Goal: Task Accomplishment & Management: Complete application form

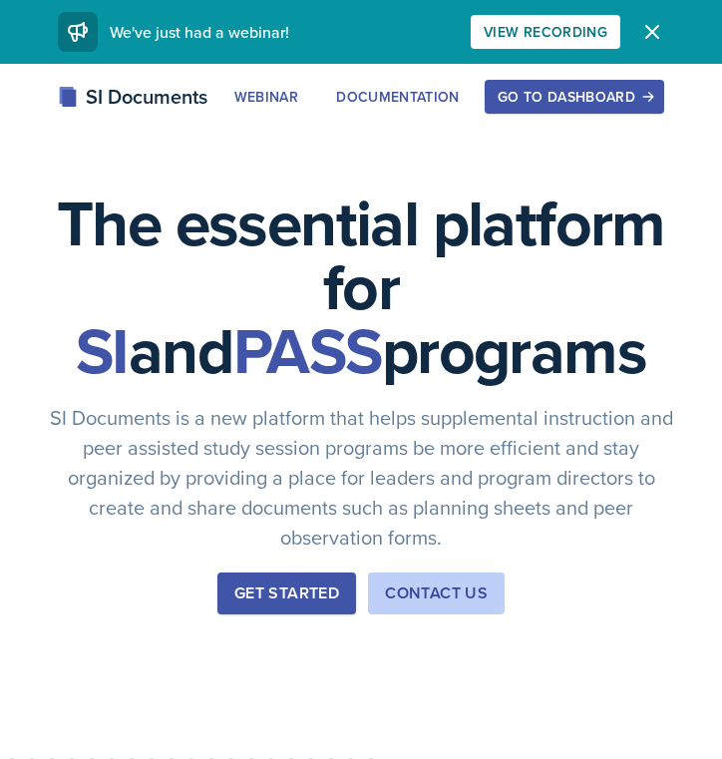
click at [585, 85] on button "Go to Dashboard" at bounding box center [574, 97] width 179 height 34
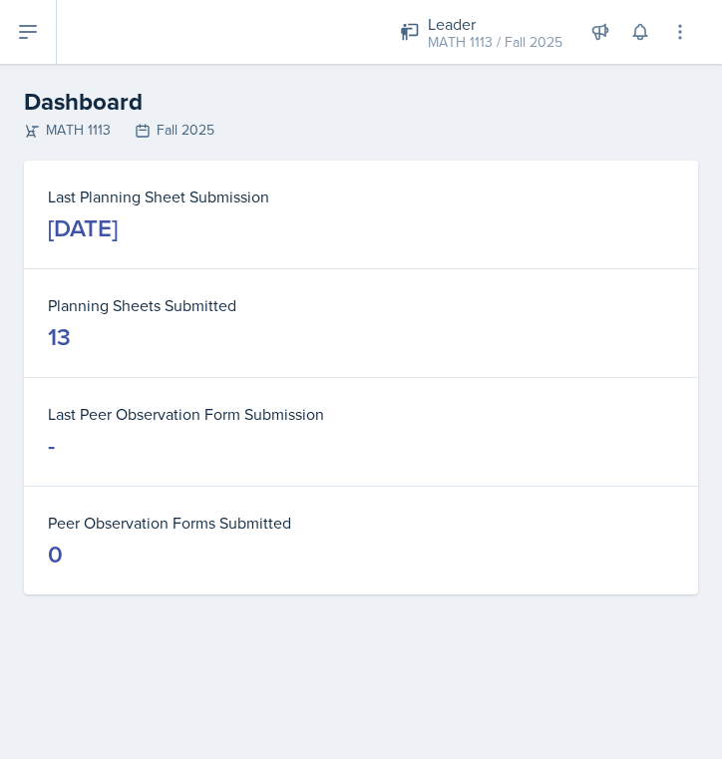
click at [9, 16] on button at bounding box center [28, 32] width 57 height 64
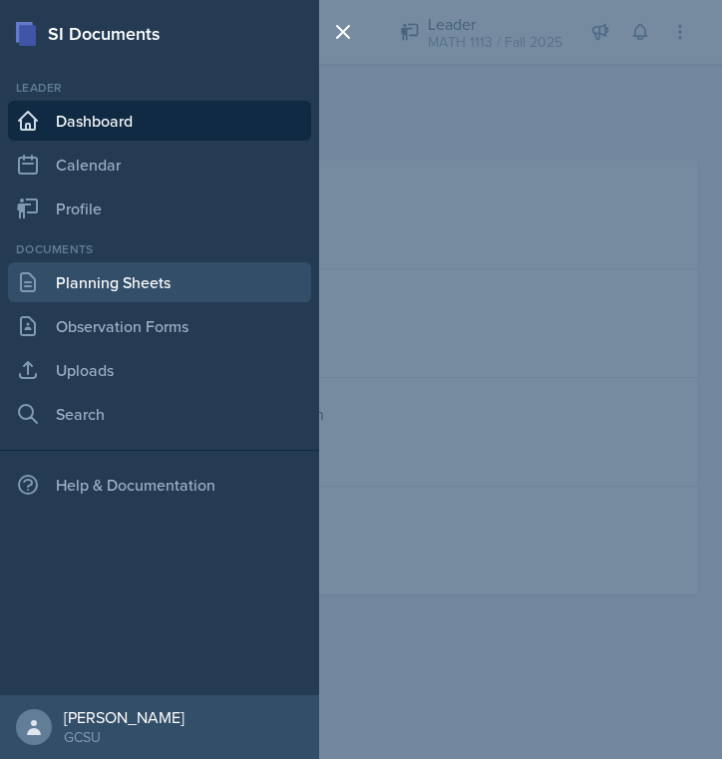
click at [84, 286] on link "Planning Sheets" at bounding box center [159, 282] width 303 height 40
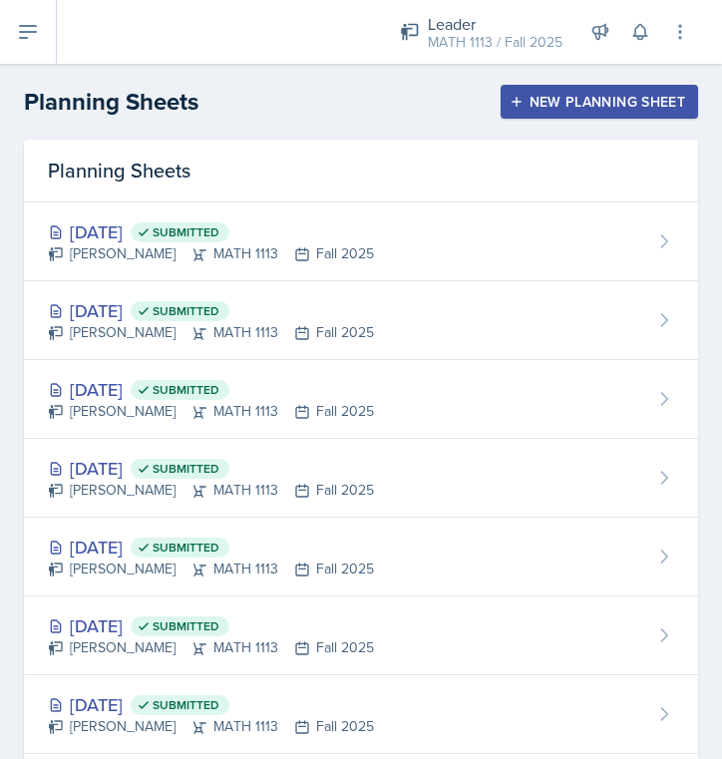
click at [591, 98] on div "New Planning Sheet" at bounding box center [598, 102] width 171 height 16
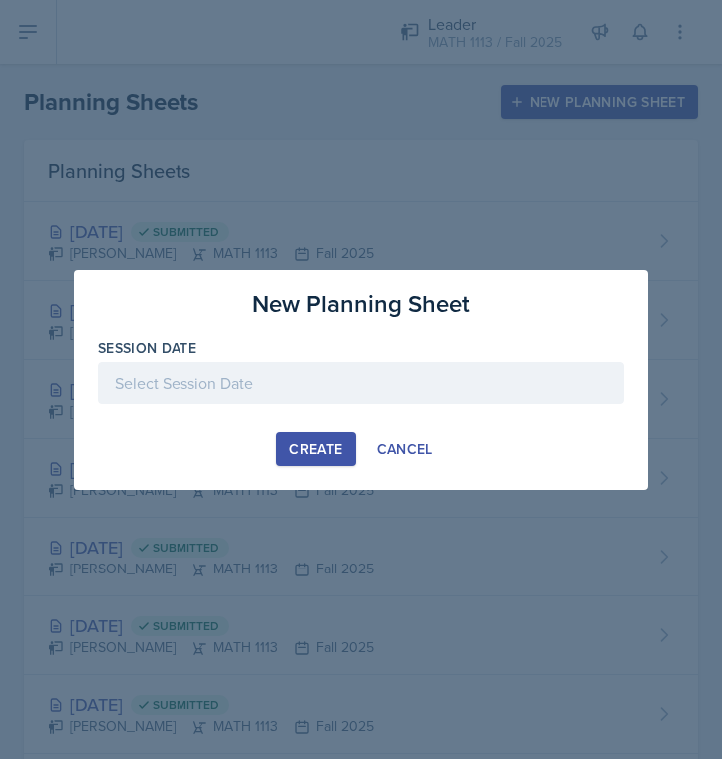
click at [344, 387] on div at bounding box center [361, 383] width 526 height 42
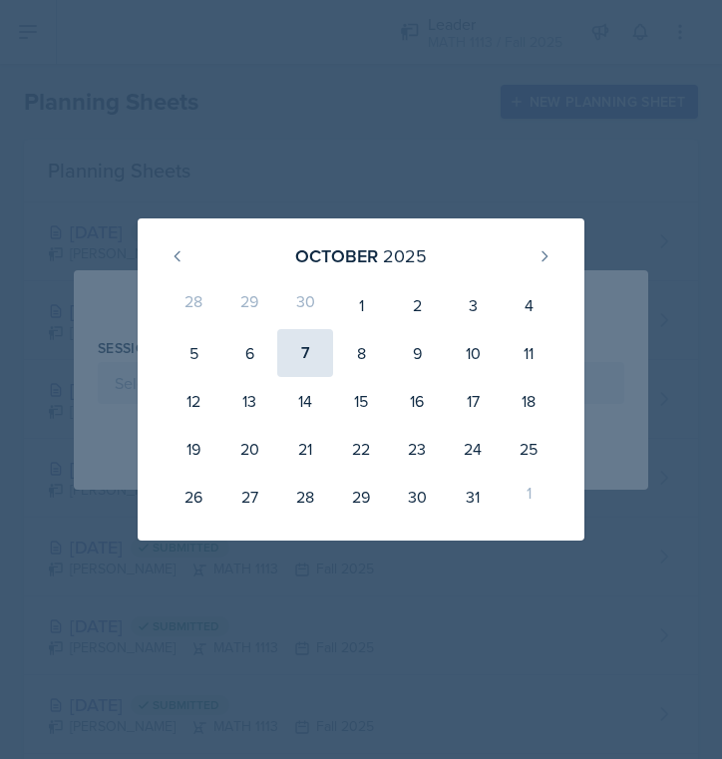
click at [321, 351] on div "7" at bounding box center [305, 353] width 56 height 48
type input "[DATE]"
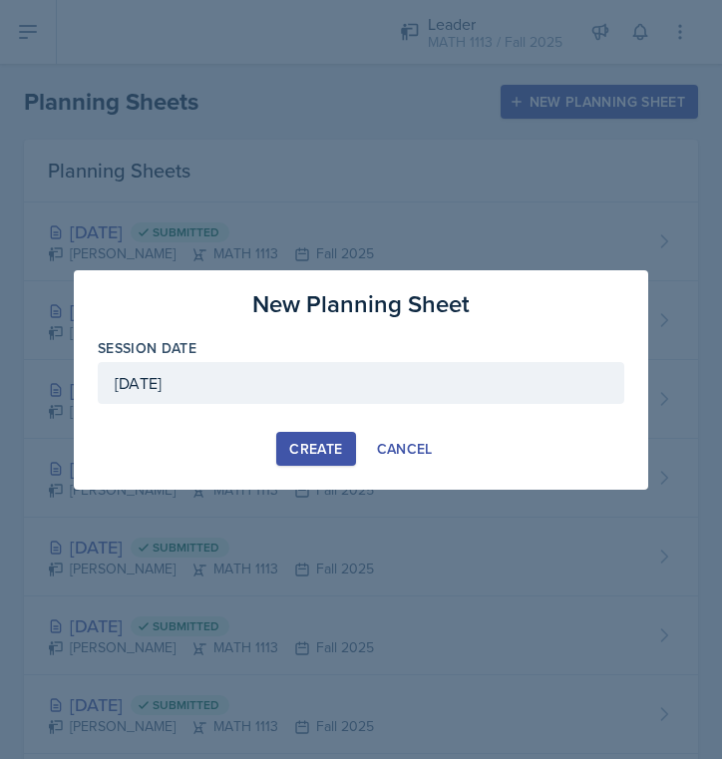
click at [334, 446] on div "Create" at bounding box center [315, 449] width 53 height 16
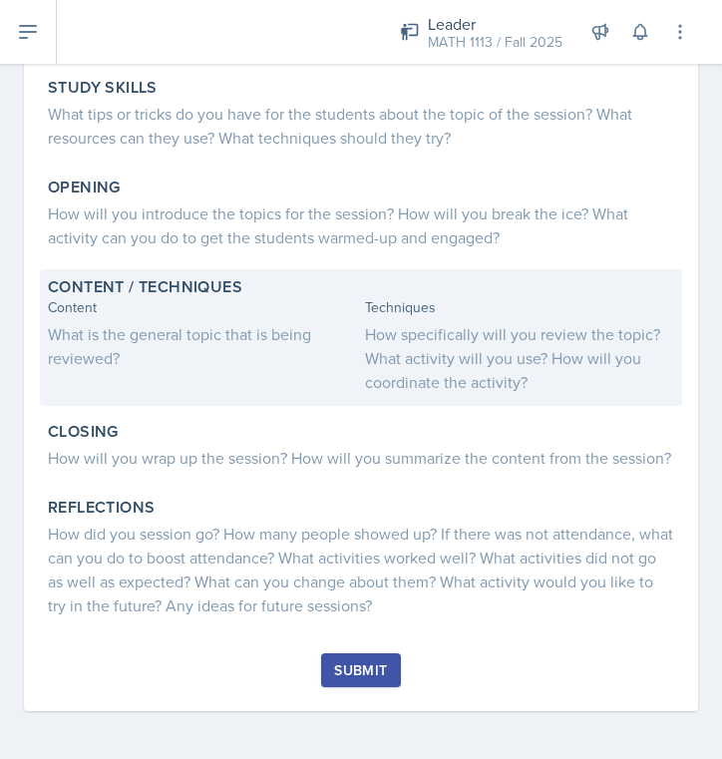
scroll to position [282, 0]
click at [151, 330] on div "What is the general topic that is being reviewed?" at bounding box center [202, 346] width 309 height 48
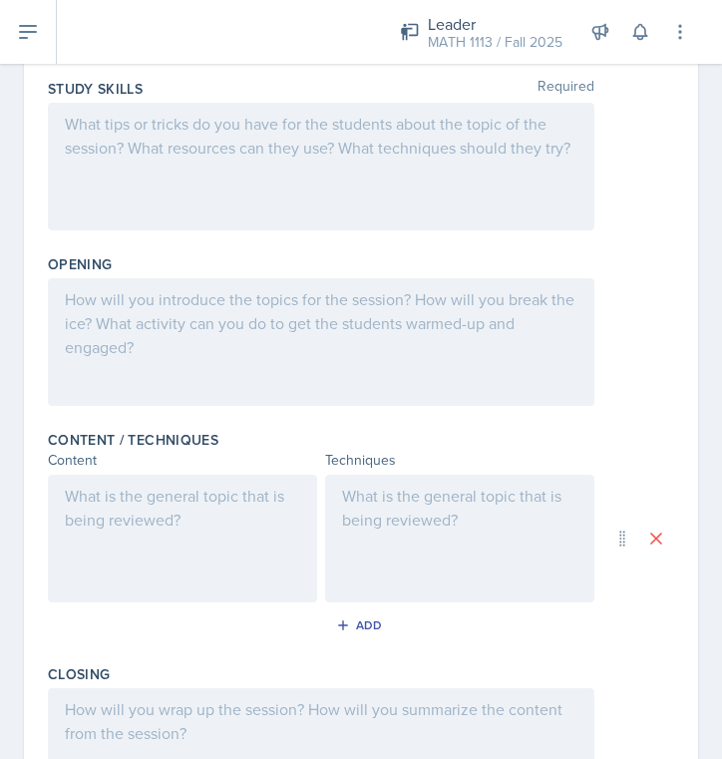
click at [101, 507] on div at bounding box center [182, 539] width 269 height 128
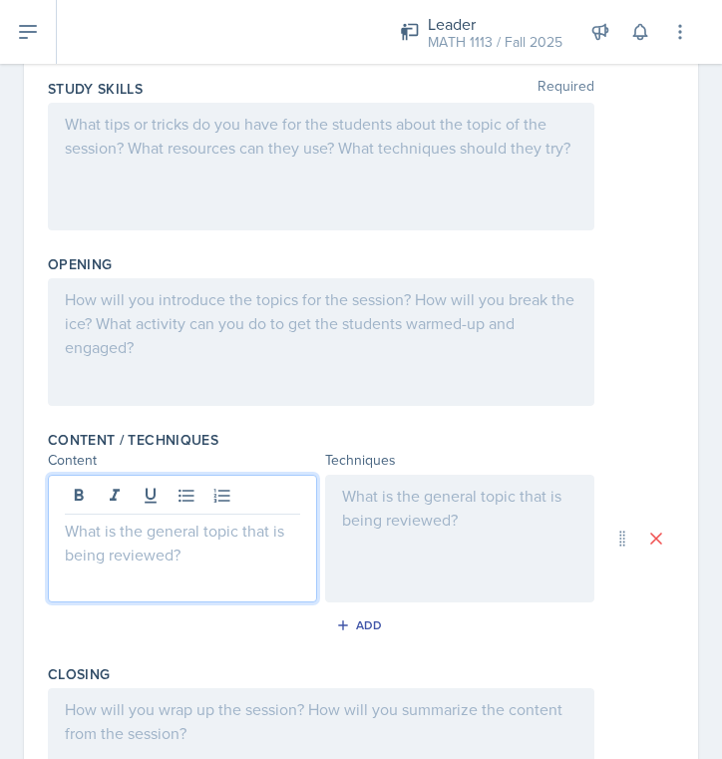
paste div
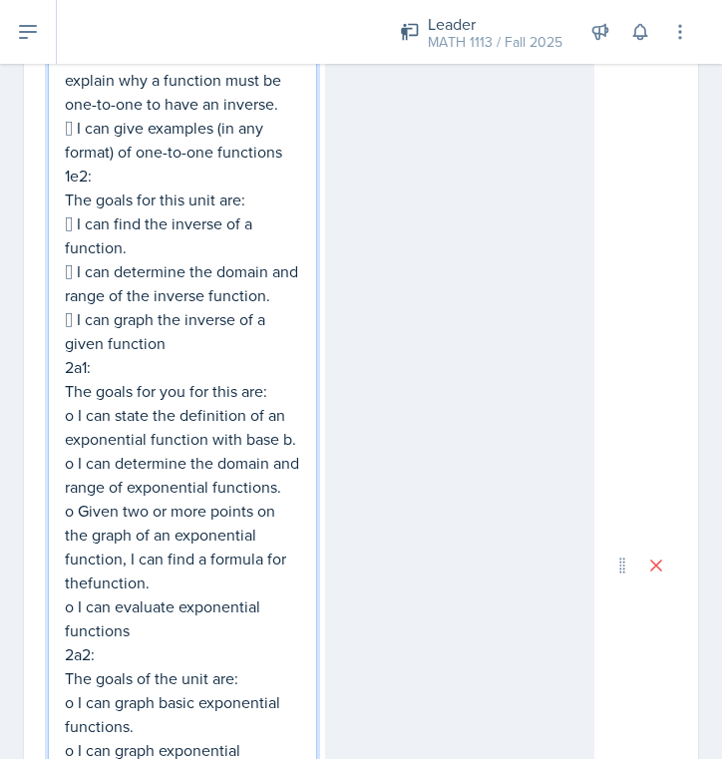
scroll to position [594, 0]
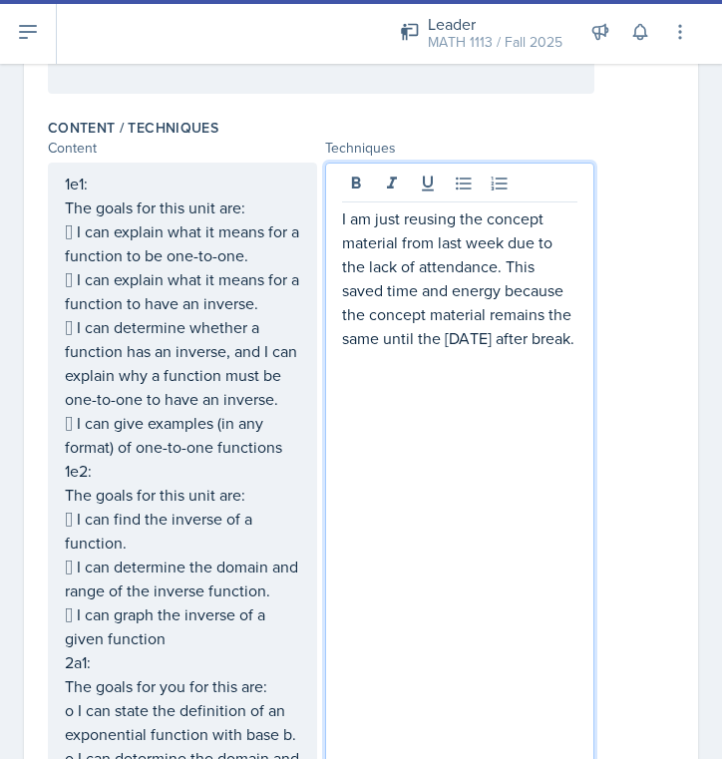
scroll to position [835, 0]
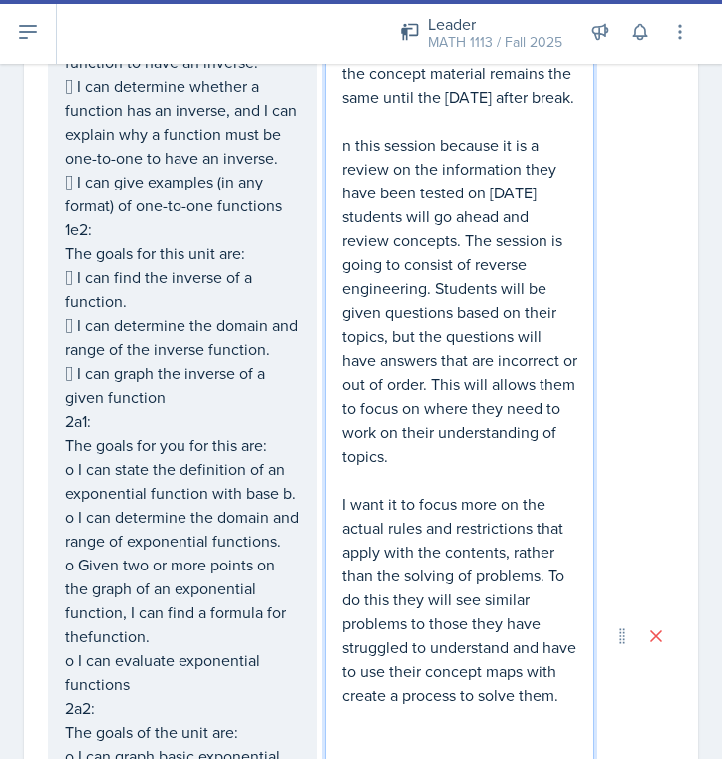
click at [345, 164] on p "n this session because it is a review on the information they have been tested …" at bounding box center [459, 300] width 235 height 335
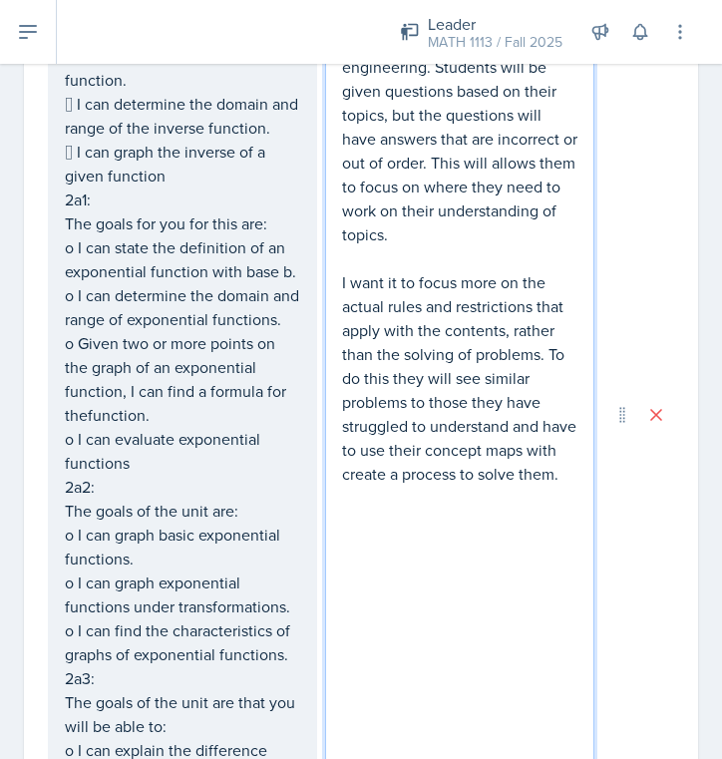
scroll to position [1059, 0]
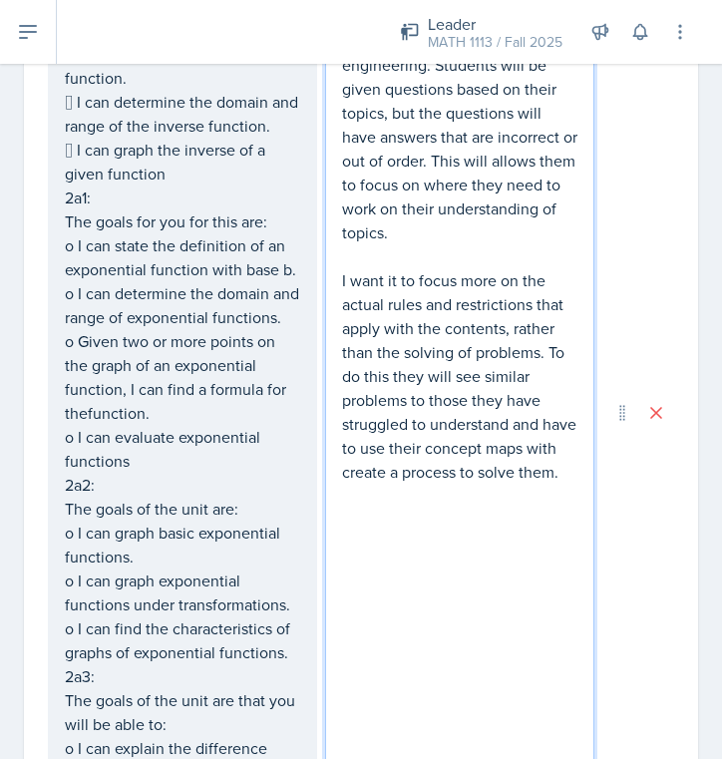
click at [453, 484] on p "I want it to focus more on the actual rules and restrictions that apply with th…" at bounding box center [459, 375] width 235 height 215
click at [434, 484] on p "I want it to focus more on the actual rules and restrictions that apply with th…" at bounding box center [459, 375] width 235 height 215
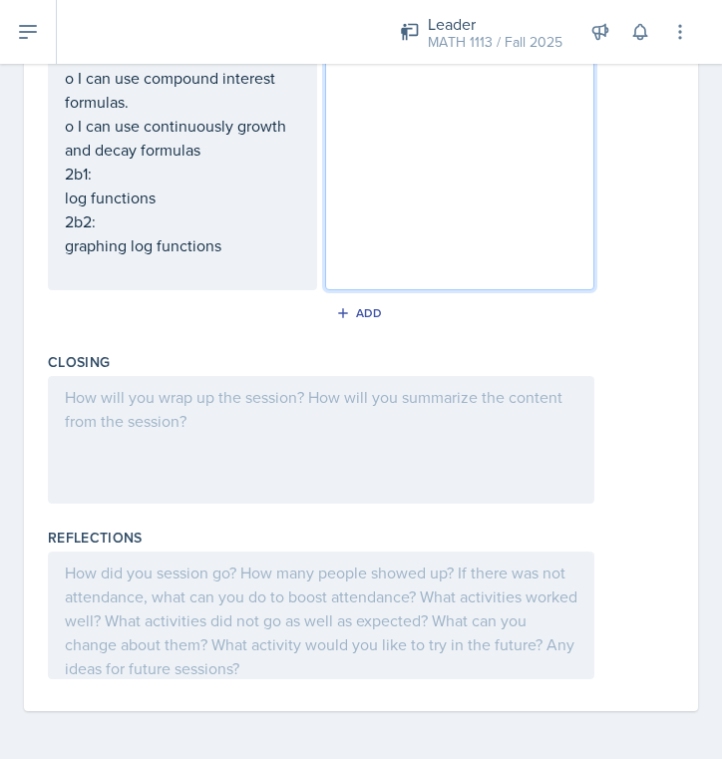
click at [313, 454] on div at bounding box center [321, 440] width 546 height 128
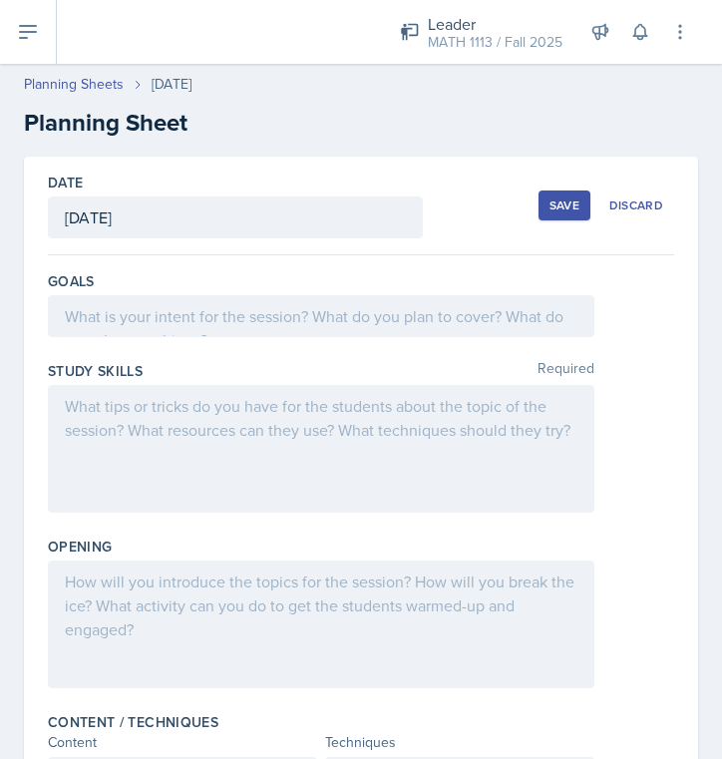
scroll to position [0, 0]
click at [239, 591] on div at bounding box center [321, 624] width 546 height 128
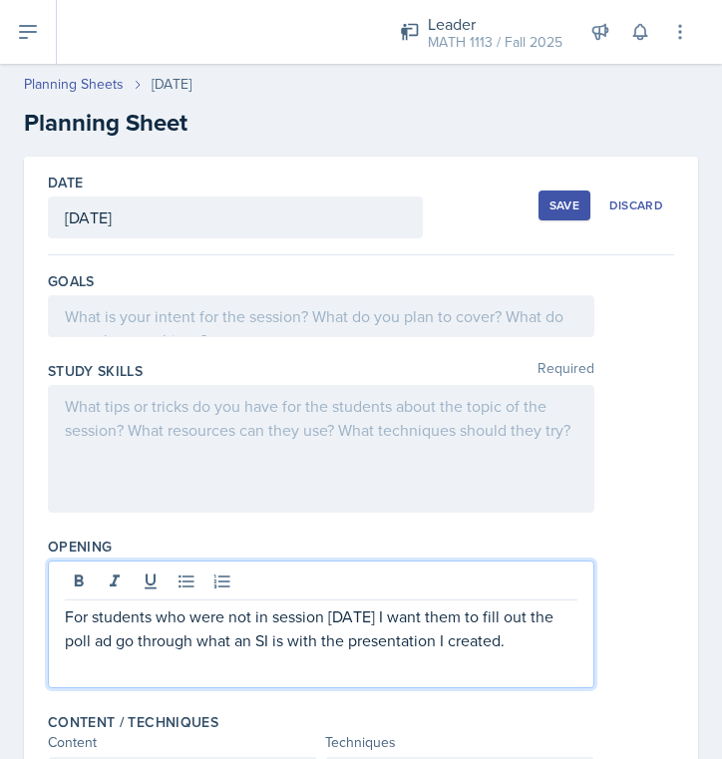
scroll to position [-1, 0]
click at [145, 463] on div at bounding box center [321, 449] width 546 height 128
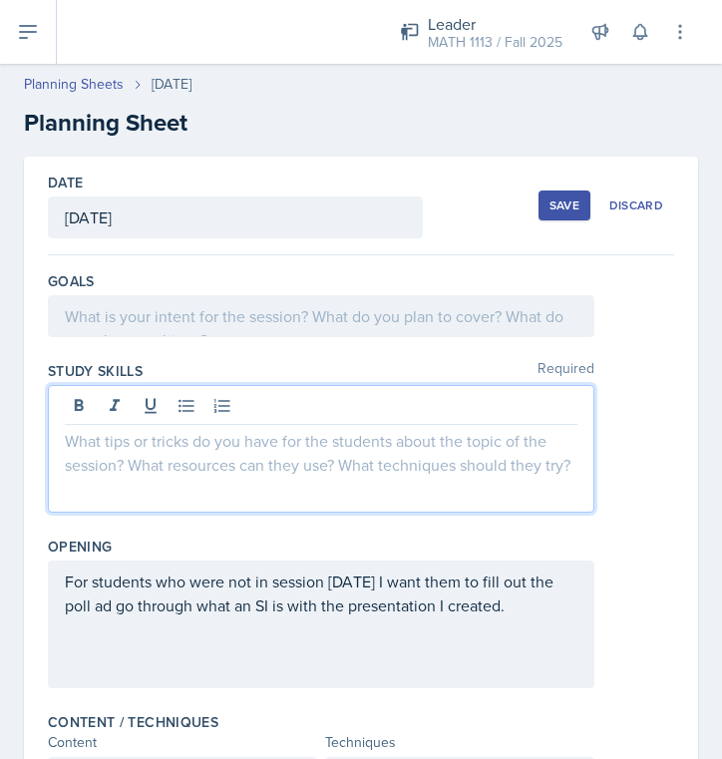
scroll to position [0, 0]
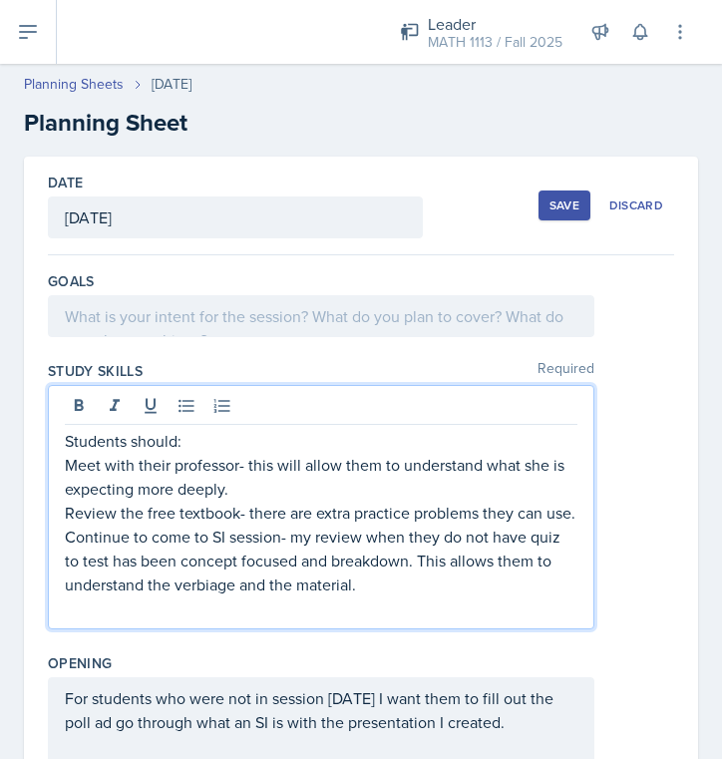
click at [207, 335] on div at bounding box center [321, 316] width 546 height 42
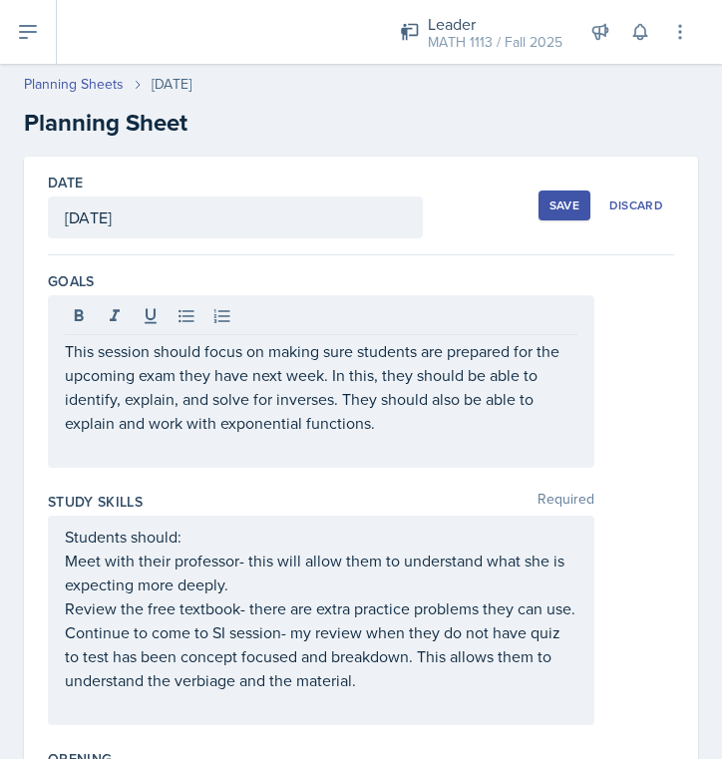
click at [568, 206] on div "Save" at bounding box center [564, 205] width 30 height 16
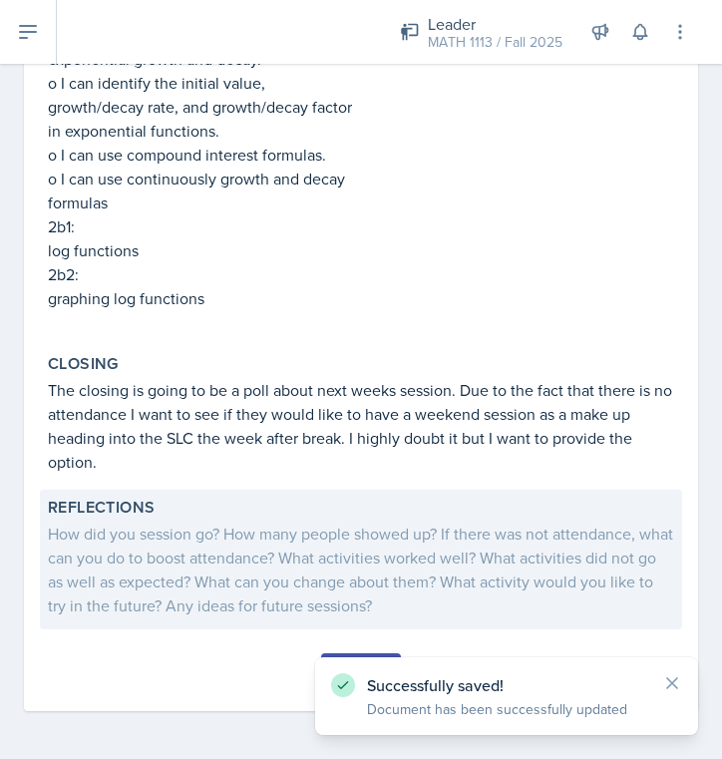
scroll to position [1638, 0]
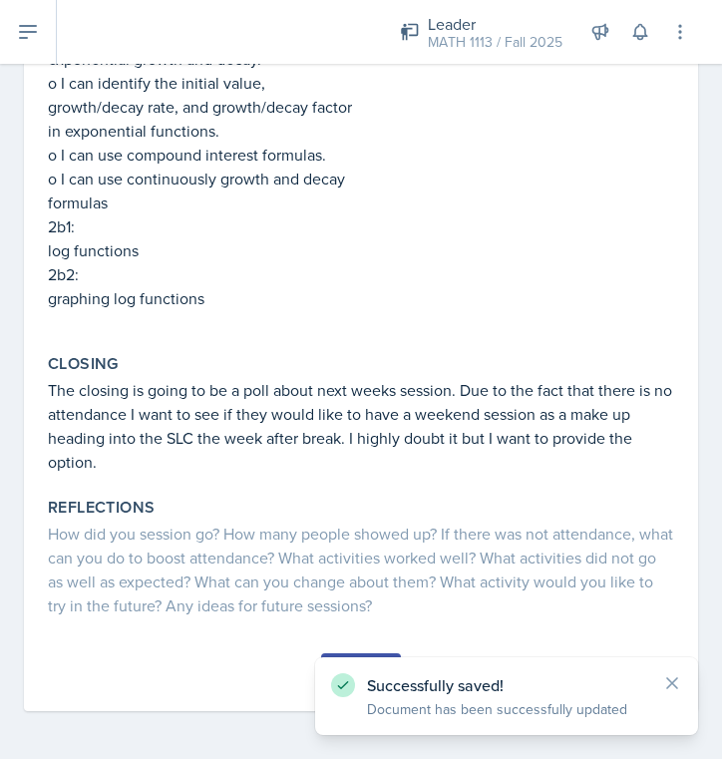
click at [680, 673] on icon at bounding box center [672, 683] width 20 height 20
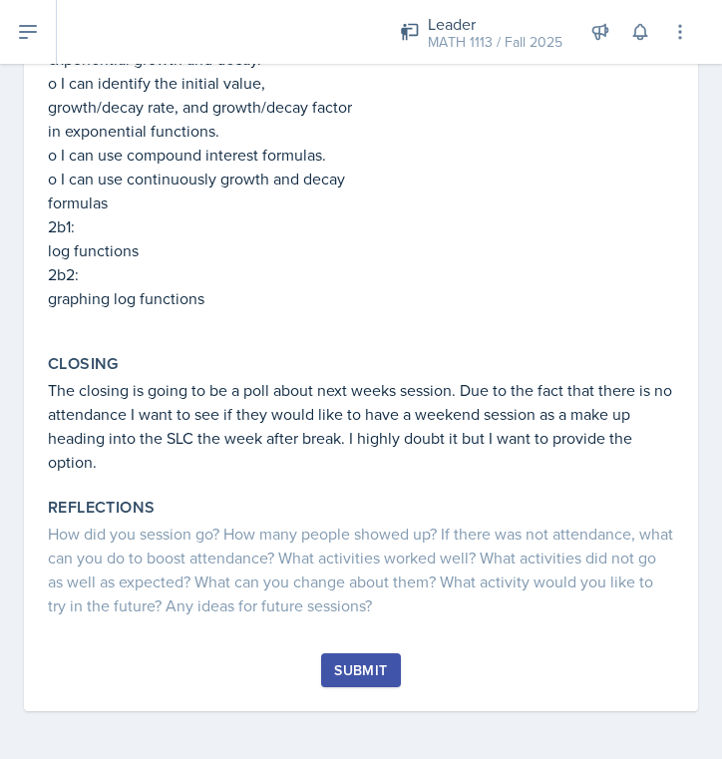
click at [374, 655] on button "Submit" at bounding box center [360, 670] width 79 height 34
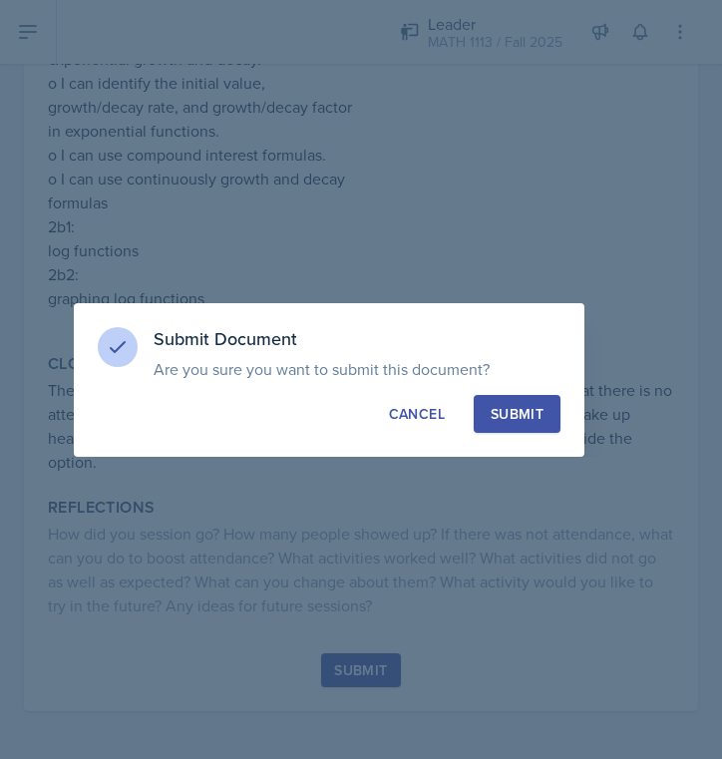
click at [518, 412] on div "Submit" at bounding box center [517, 414] width 53 height 20
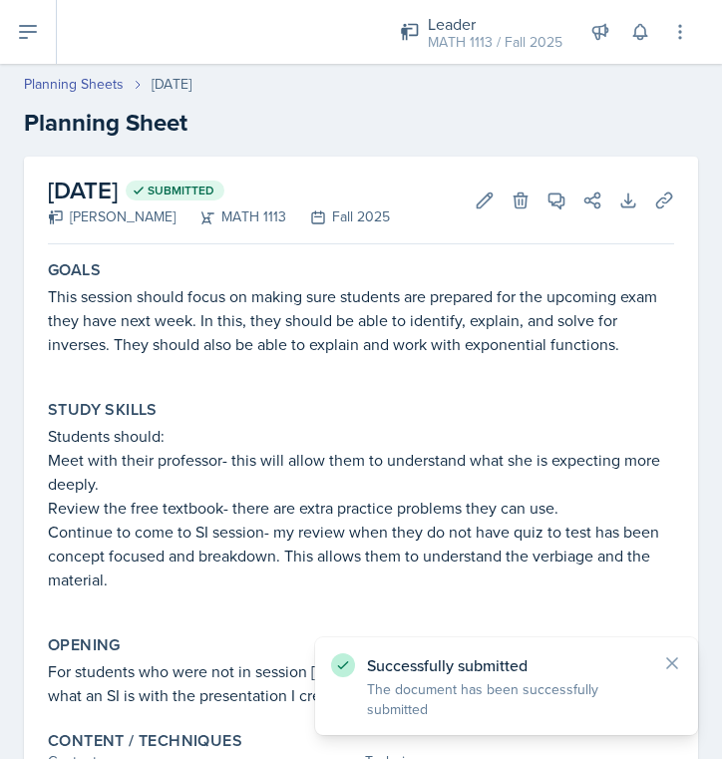
scroll to position [0, 0]
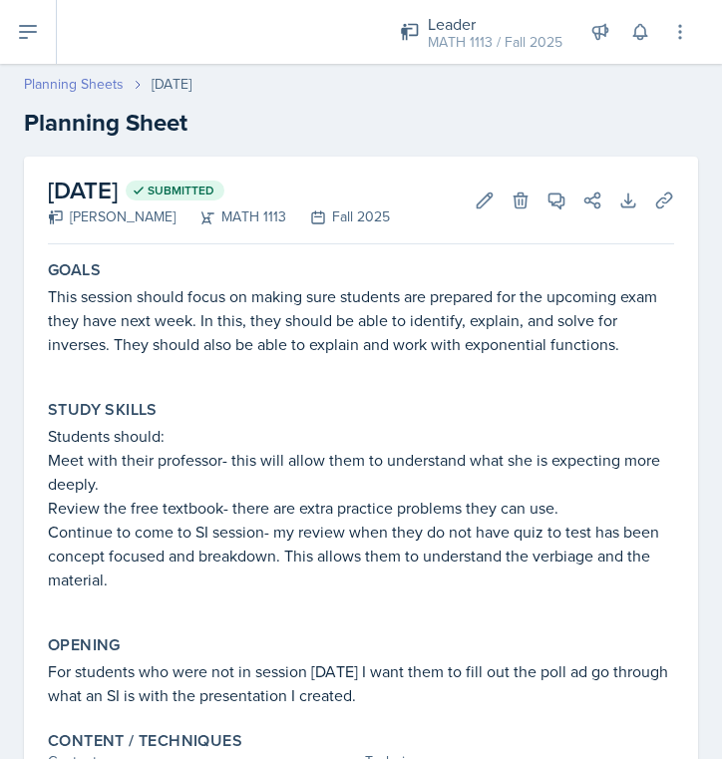
click at [61, 83] on link "Planning Sheets" at bounding box center [74, 84] width 100 height 21
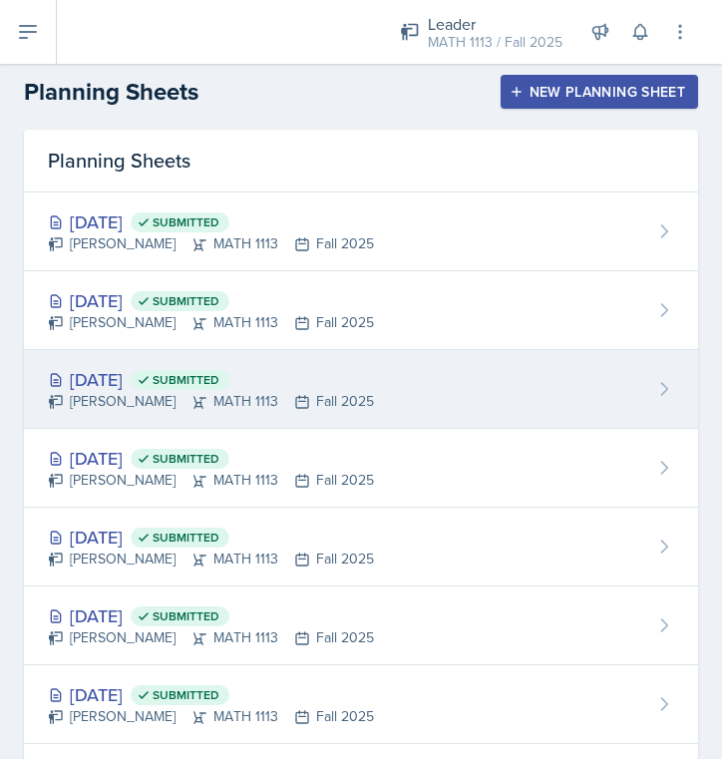
scroll to position [11, 0]
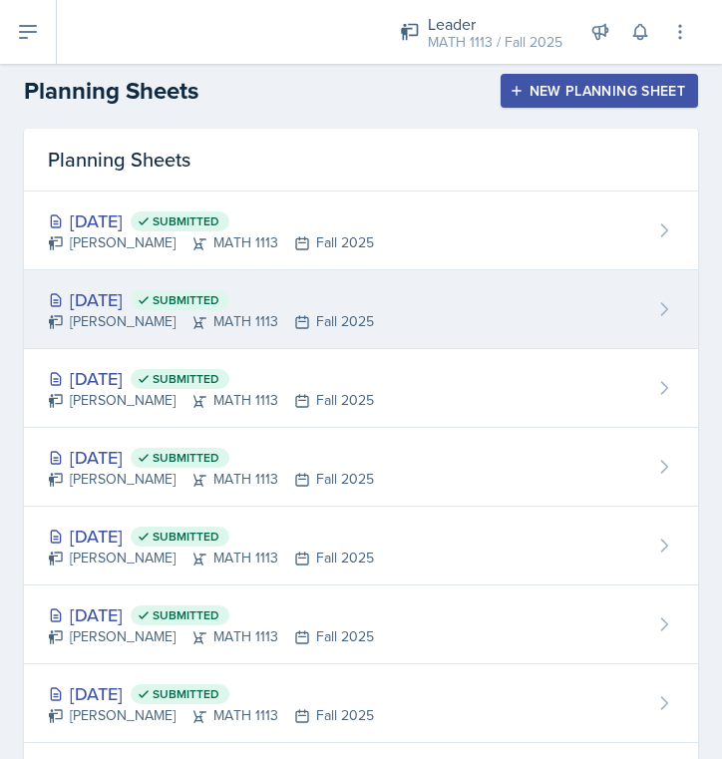
click at [258, 335] on div "[DATE] Submitted [PERSON_NAME] MATH 1113 Fall 2025" at bounding box center [361, 309] width 674 height 79
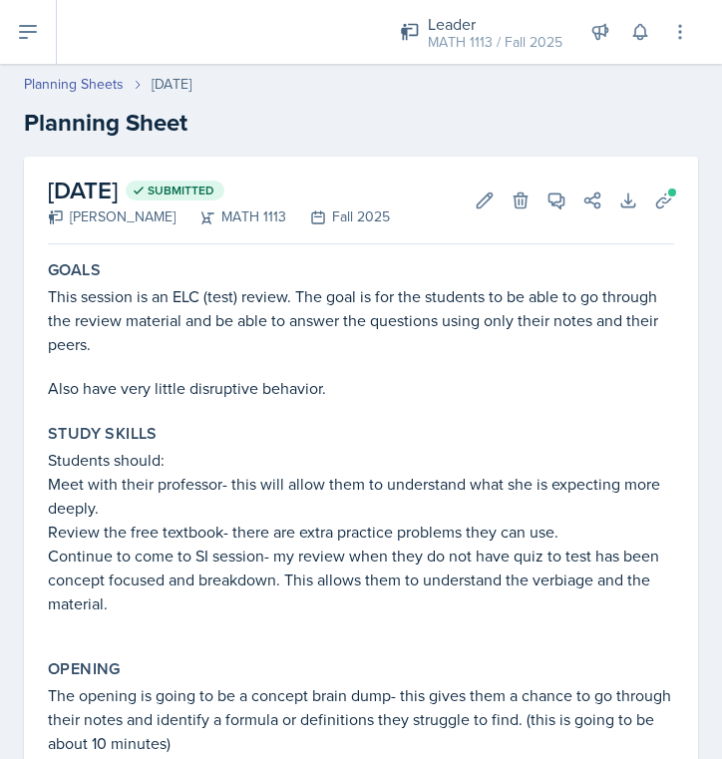
click at [504, 163] on div "[DATE] Submitted [PERSON_NAME] MATH 1113 Fall 2025 Edit Delete View Comments Co…" at bounding box center [361, 201] width 626 height 88
click at [494, 191] on icon at bounding box center [485, 200] width 20 height 20
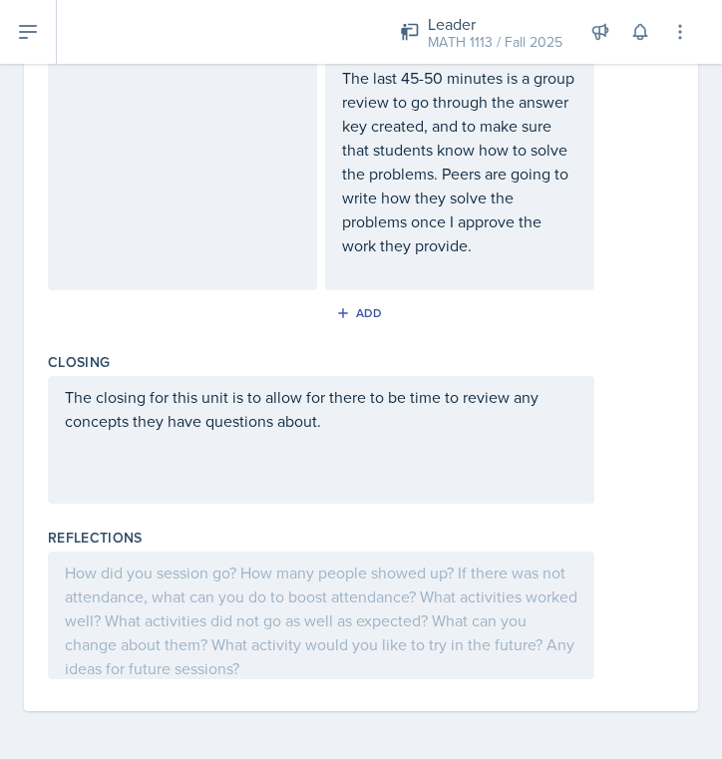
scroll to position [1605, 0]
click at [268, 595] on div at bounding box center [321, 615] width 546 height 128
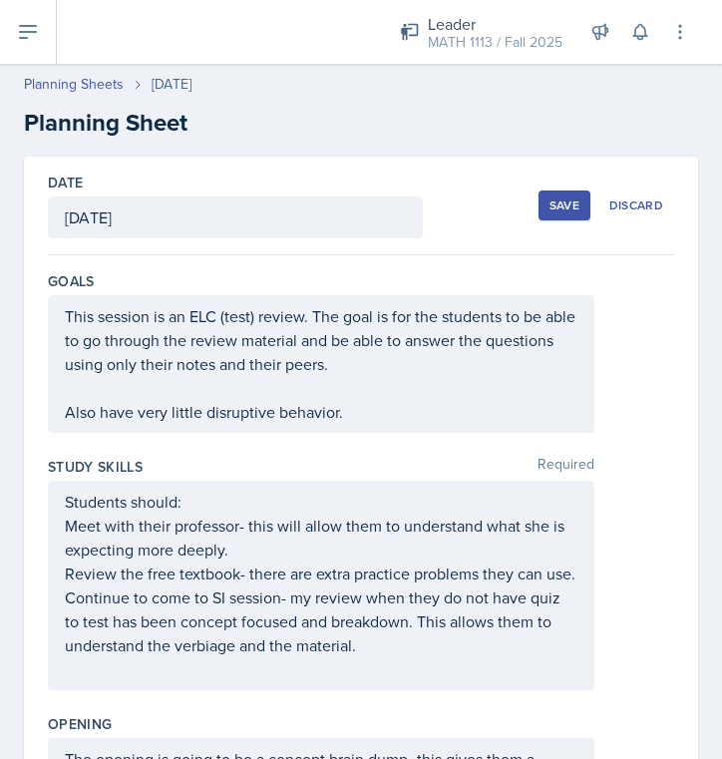
scroll to position [0, 0]
click at [554, 208] on div "Save" at bounding box center [564, 205] width 30 height 16
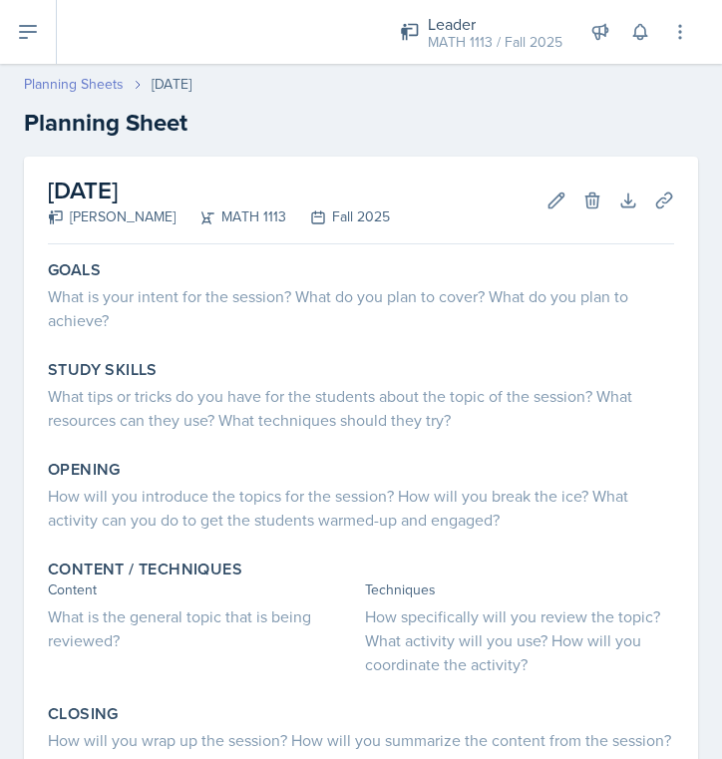
click at [91, 90] on link "Planning Sheets" at bounding box center [74, 84] width 100 height 21
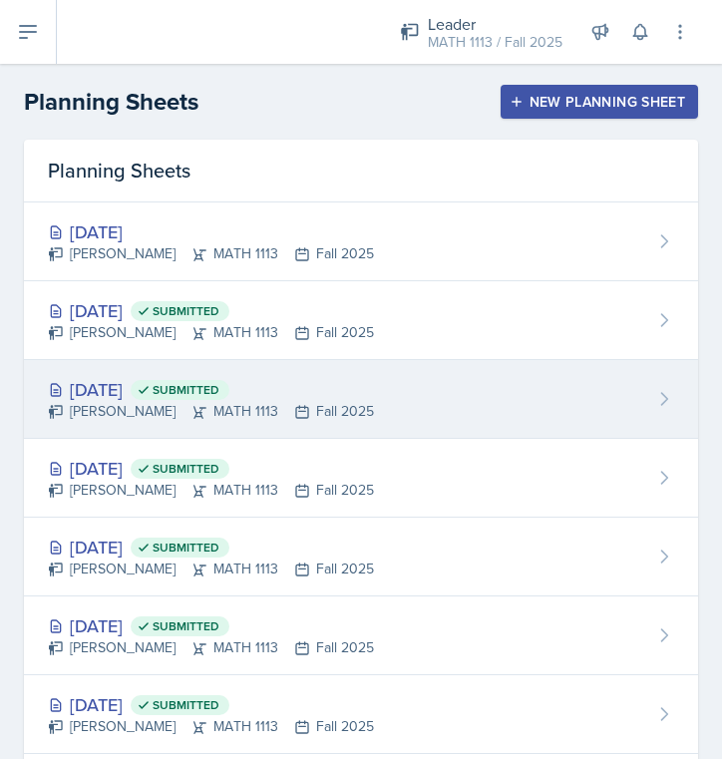
click at [157, 407] on div "Lauren Jones MATH 1113 Fall 2025" at bounding box center [211, 411] width 326 height 21
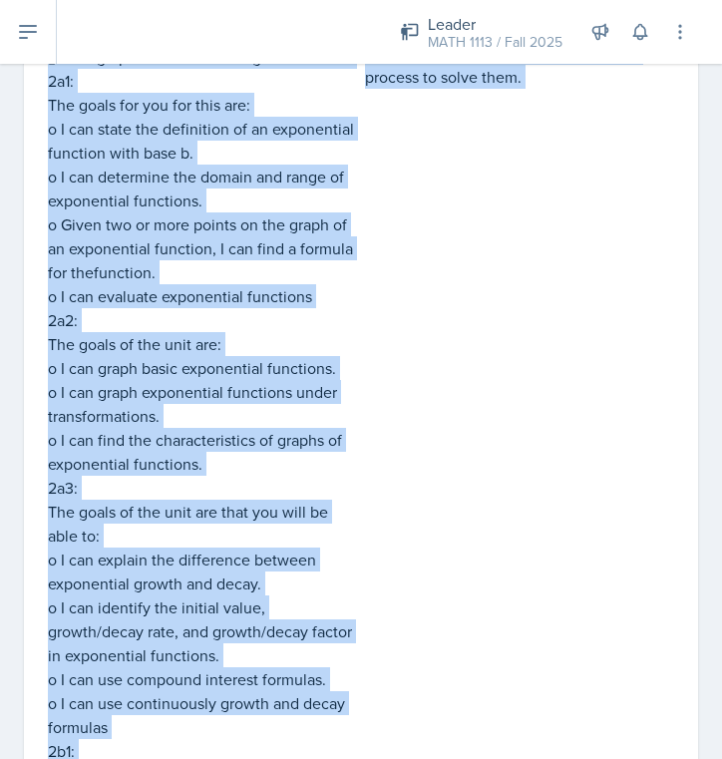
scroll to position [1323, 0]
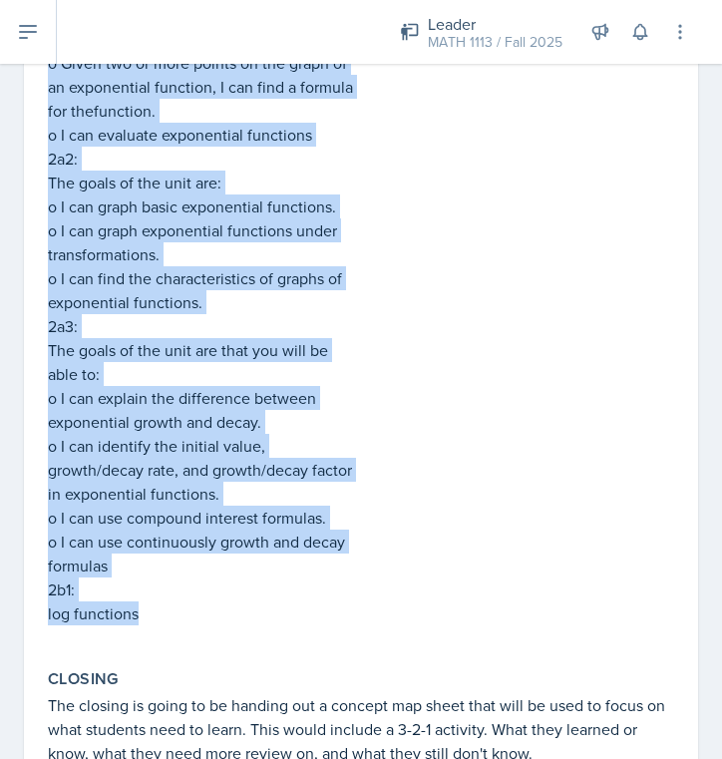
drag, startPoint x: 48, startPoint y: 254, endPoint x: 286, endPoint y: 614, distance: 431.6
click at [286, 614] on div "1e1: The goals for this unit are:  I can explain what it means for a function …" at bounding box center [202, 73] width 309 height 1145
copy div "1e1: The goals for this unit are:  I can explain what it means for a function …"
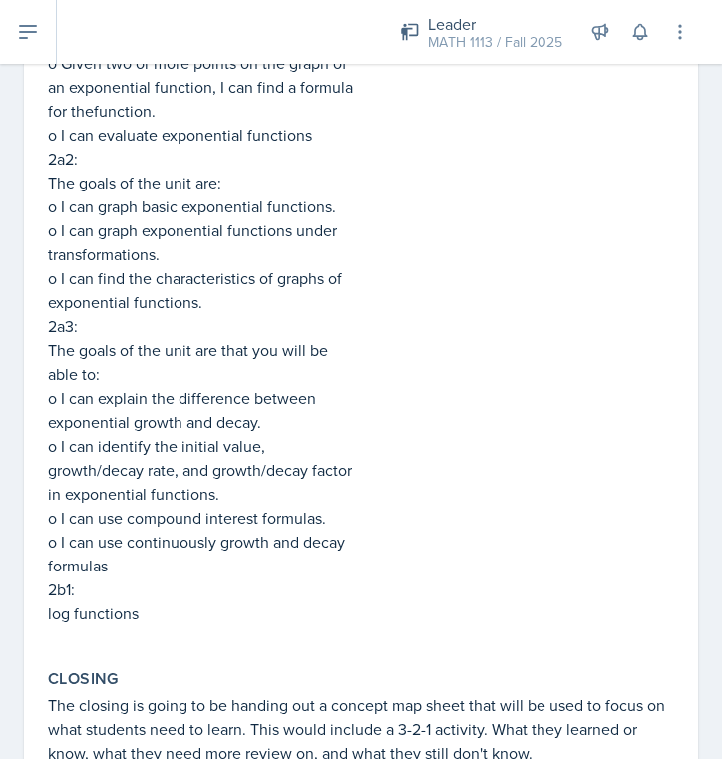
click at [429, 212] on div "In this session because it is a review on the information they have been tested…" at bounding box center [519, 73] width 309 height 1145
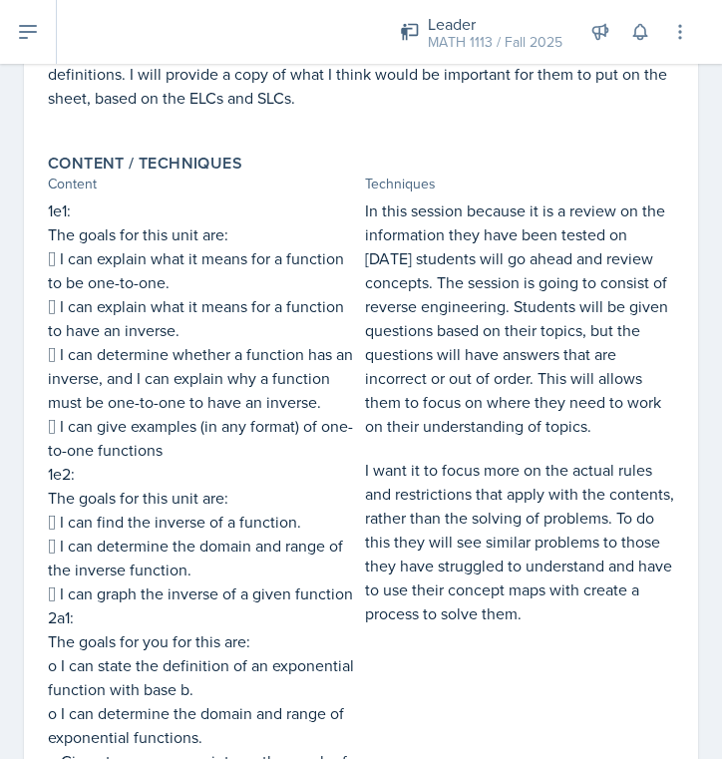
scroll to position [617, 0]
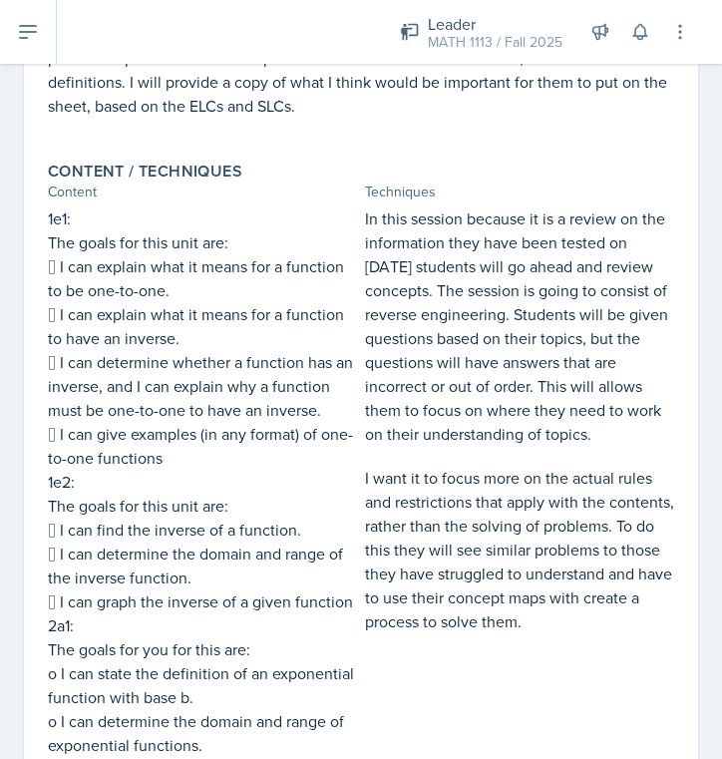
drag, startPoint x: 361, startPoint y: 218, endPoint x: 701, endPoint y: 571, distance: 490.0
click at [701, 571] on div "September 30th, 2025 Submitted Lauren Jones MATH 1113 Fall 2025 Edit Delete Vie…" at bounding box center [361, 578] width 722 height 2079
click at [586, 575] on p "I want it to focus more on the actual rules and restrictions that apply with th…" at bounding box center [519, 549] width 309 height 167
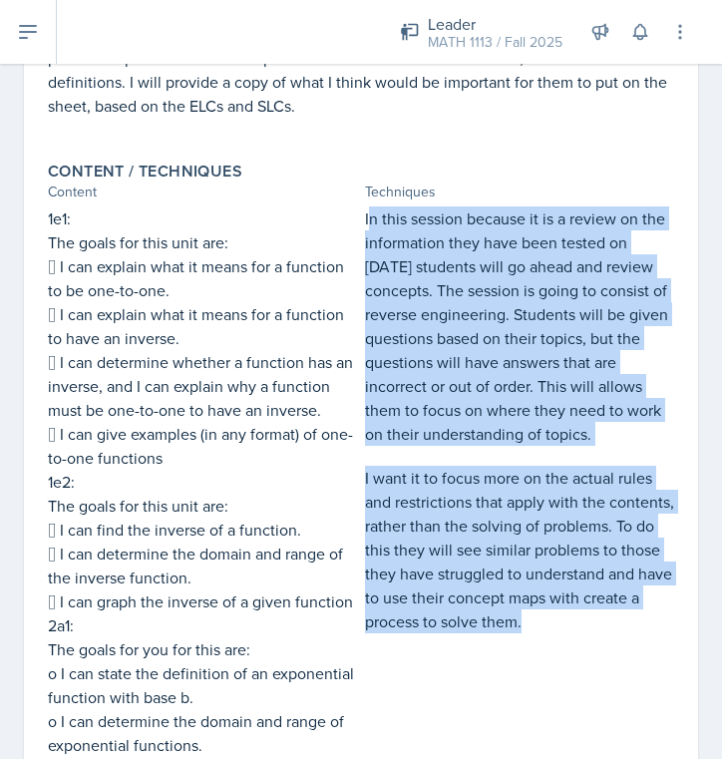
drag, startPoint x: 369, startPoint y: 217, endPoint x: 639, endPoint y: 609, distance: 475.9
copy div "n this session because it is a review on the information they have been tested …"
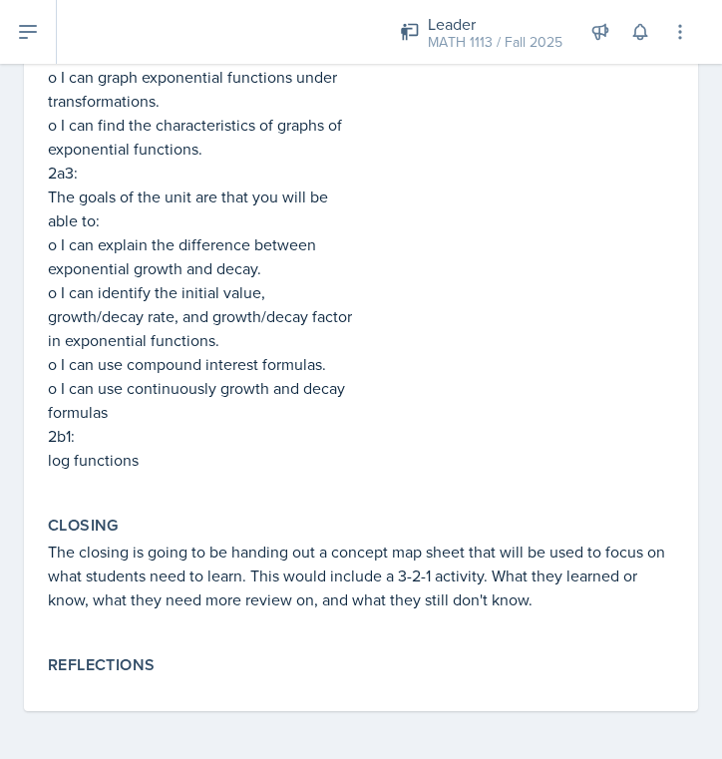
scroll to position [0, 0]
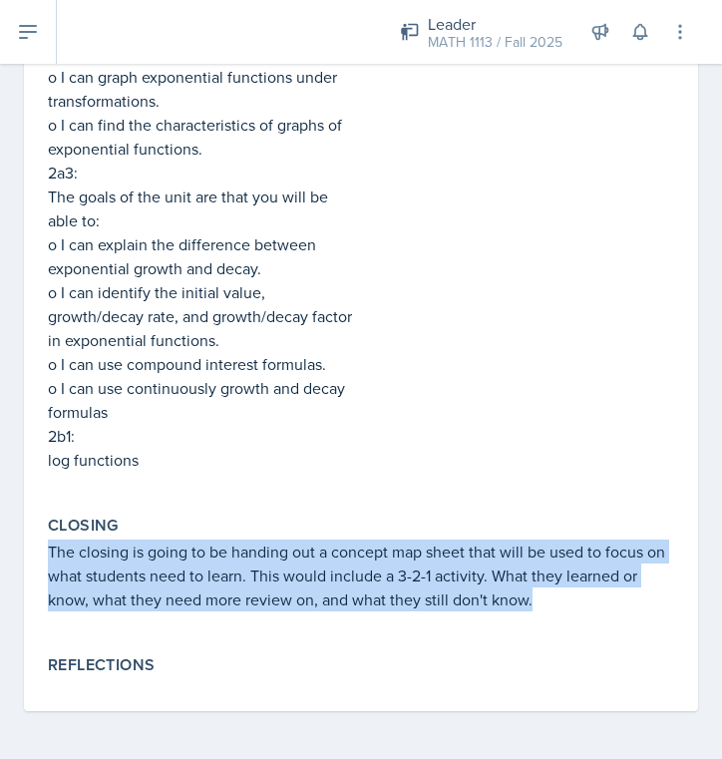
drag, startPoint x: 52, startPoint y: 550, endPoint x: 525, endPoint y: 626, distance: 479.6
click at [525, 626] on div "The closing is going to be handing out a concept map sheet that will be used to…" at bounding box center [361, 585] width 626 height 92
copy p "The closing is going to be handing out a concept map sheet that will be used to…"
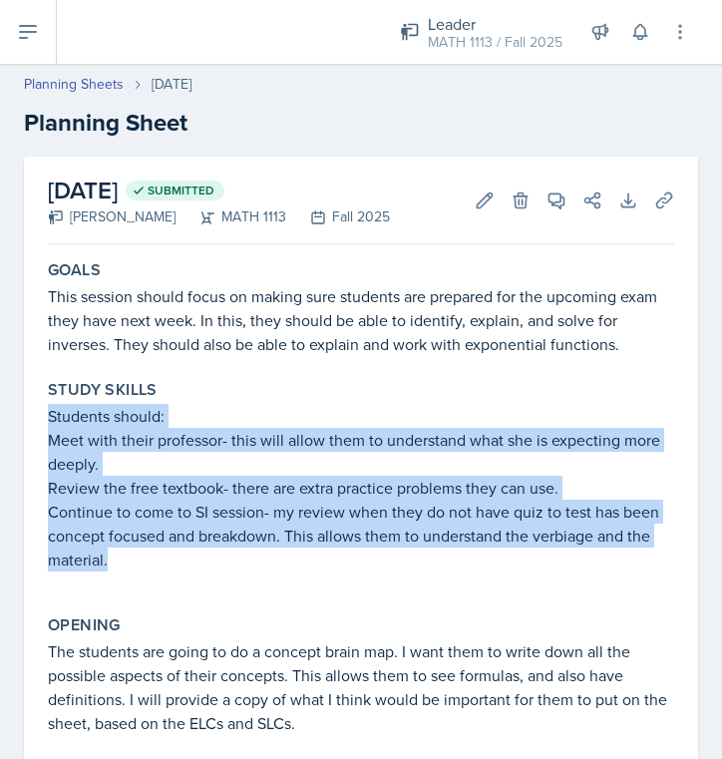
drag, startPoint x: 48, startPoint y: 416, endPoint x: 175, endPoint y: 593, distance: 218.6
click at [175, 593] on div "Study Skills Students should: Meet with their professor- this will allow them t…" at bounding box center [361, 485] width 642 height 227
copy div "Students should: Meet with their professor- this will allow them to understand …"
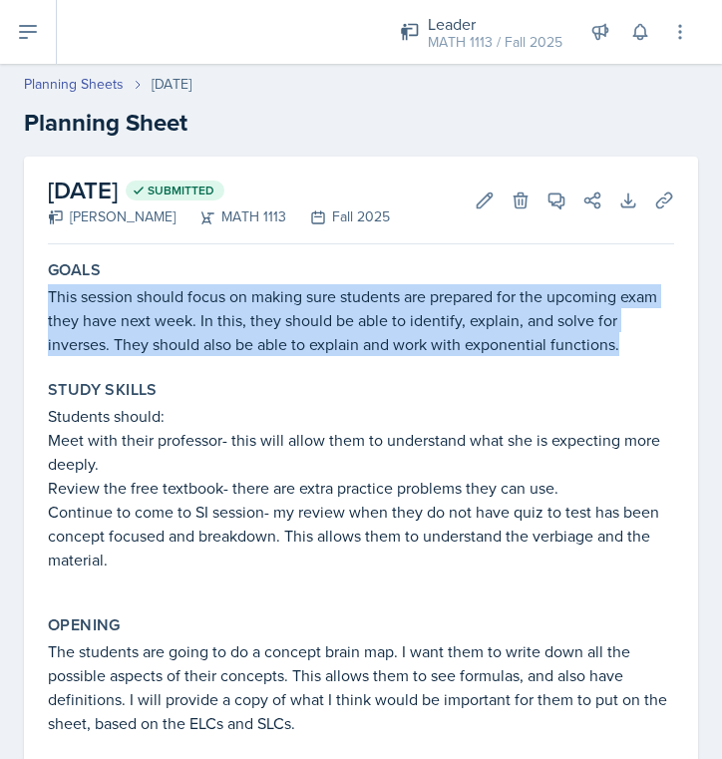
drag, startPoint x: 50, startPoint y: 297, endPoint x: 625, endPoint y: 360, distance: 578.7
click at [625, 360] on div "Goals This session should focus on making sure students are prepared for the up…" at bounding box center [361, 308] width 642 height 112
copy p "This session should focus on making sure students are prepared for the upcoming…"
